Goal: Information Seeking & Learning: Learn about a topic

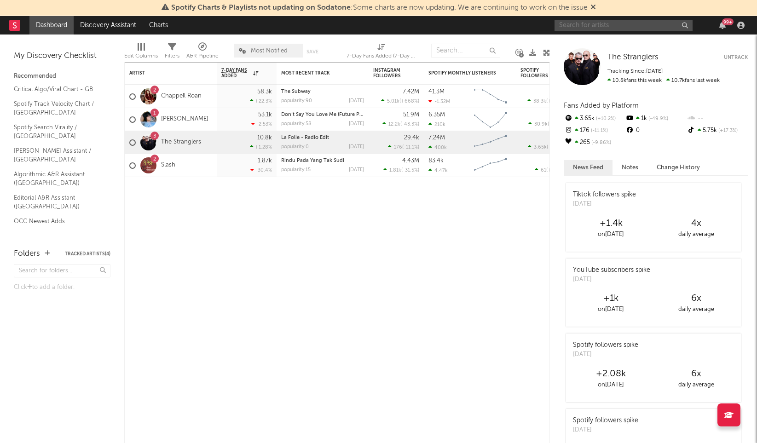
click at [608, 25] on input "text" at bounding box center [623, 25] width 138 height 11
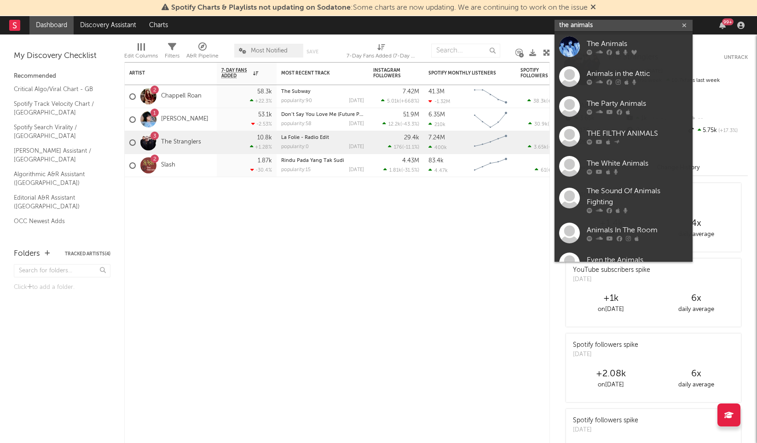
type input "the animals"
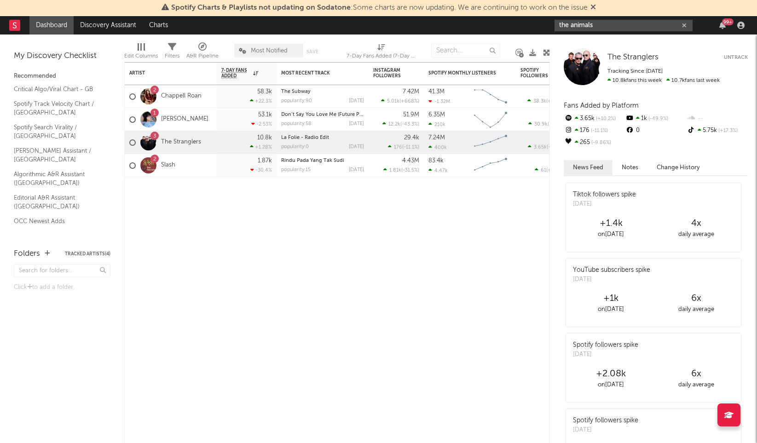
click at [647, 27] on input "the animals" at bounding box center [623, 25] width 138 height 11
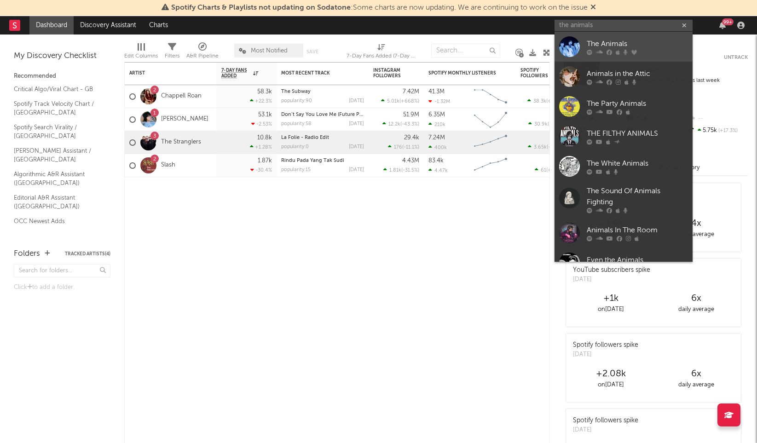
click at [641, 48] on div "The Animals" at bounding box center [636, 43] width 101 height 11
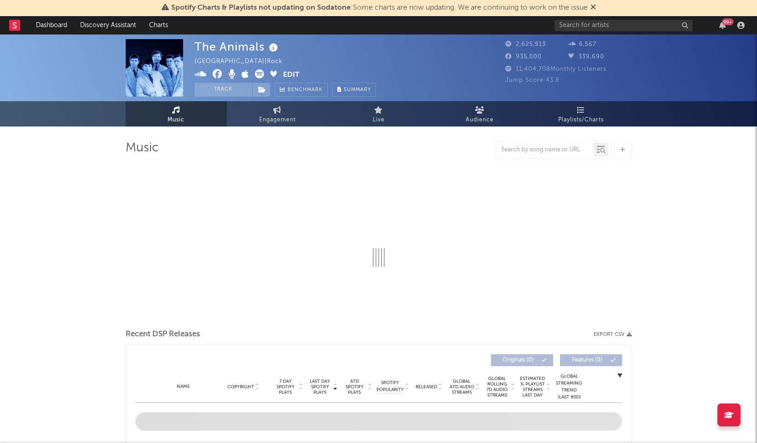
select select "6m"
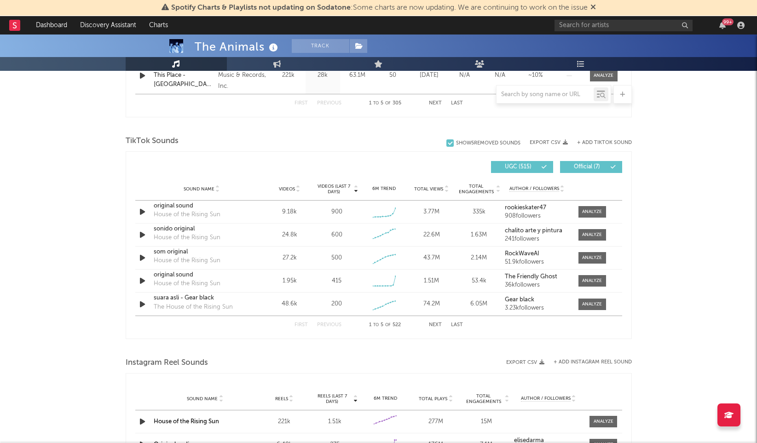
scroll to position [572, 0]
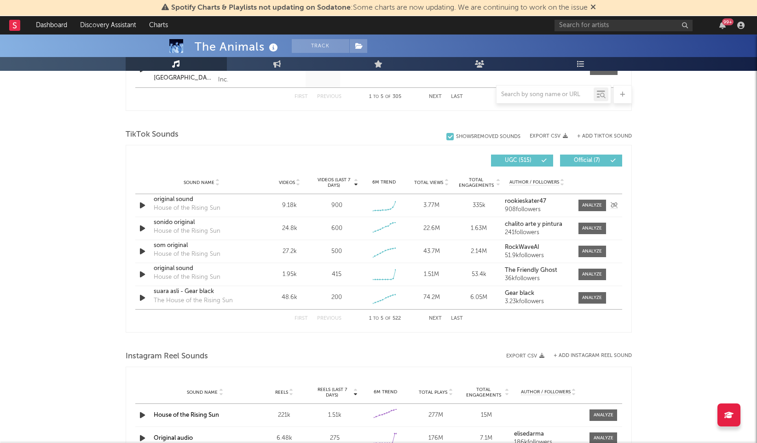
click at [221, 199] on div "original sound" at bounding box center [202, 199] width 96 height 9
click at [197, 221] on div "sonido original" at bounding box center [202, 222] width 96 height 9
